Goal: Task Accomplishment & Management: Manage account settings

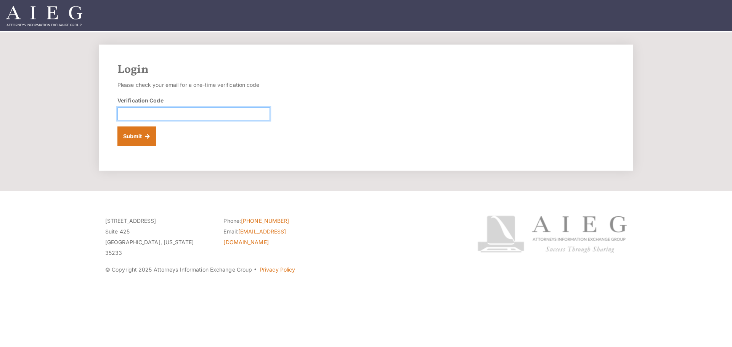
click at [203, 118] on input "Verification Code" at bounding box center [193, 114] width 153 height 13
paste input "111927"
type input "111927"
click at [145, 140] on button "Submit" at bounding box center [136, 137] width 39 height 20
click at [185, 114] on input "Verification Code" at bounding box center [193, 114] width 153 height 13
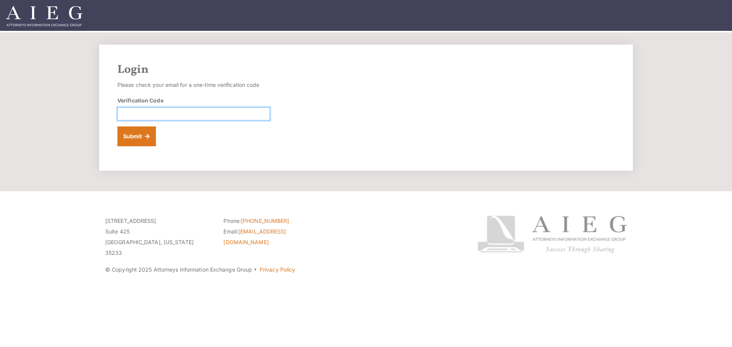
paste input "269150"
type input "269150"
click at [135, 133] on button "Submit" at bounding box center [136, 137] width 39 height 20
